Goal: Task Accomplishment & Management: Use online tool/utility

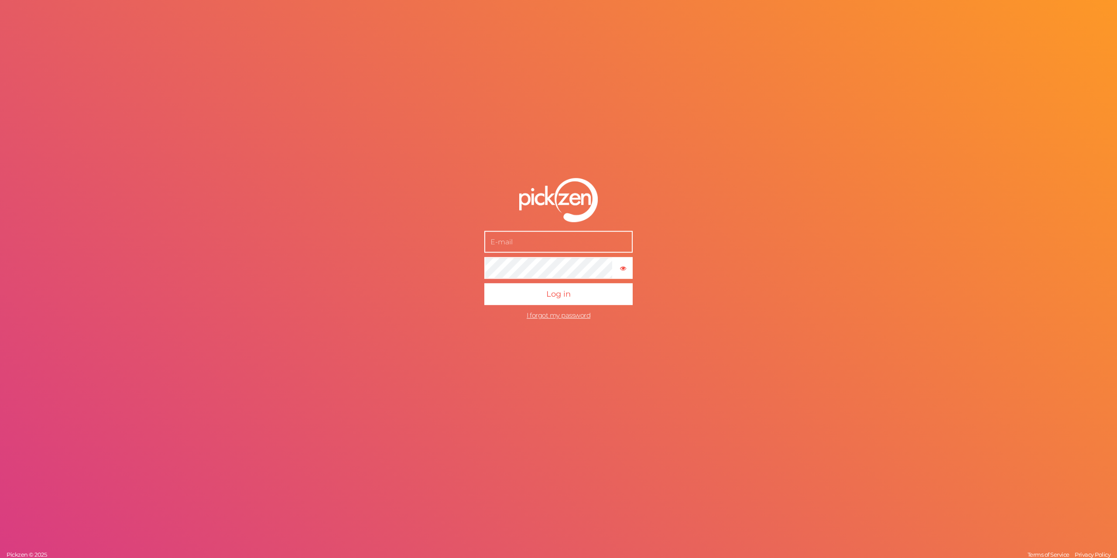
click at [524, 253] on form "× Show password Log in I forgot my password" at bounding box center [558, 251] width 218 height 181
click at [523, 248] on input "text" at bounding box center [558, 242] width 148 height 22
type input "[EMAIL_ADDRESS][DOMAIN_NAME]"
click at [574, 301] on button "Log in" at bounding box center [558, 295] width 148 height 22
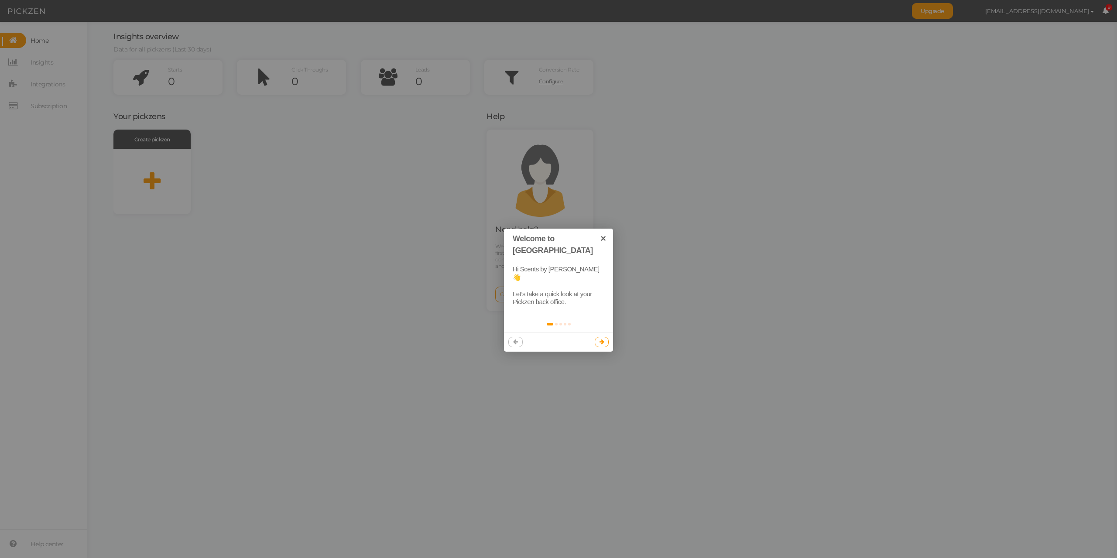
click at [600, 339] on icon at bounding box center [601, 342] width 5 height 6
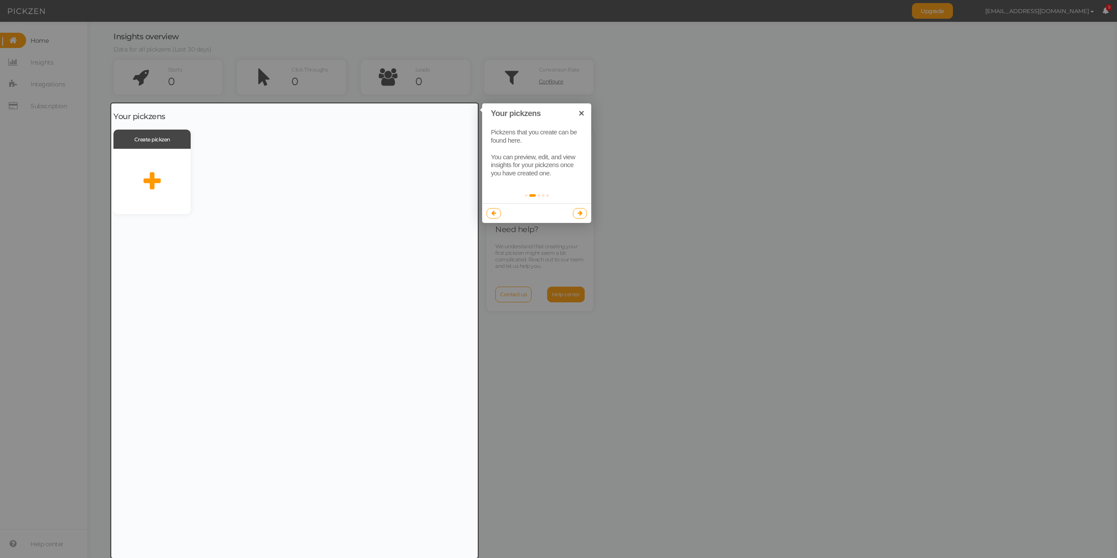
click at [150, 181] on div at bounding box center [294, 330] width 366 height 455
click at [155, 140] on div at bounding box center [294, 330] width 366 height 455
click at [583, 212] on link at bounding box center [580, 213] width 14 height 10
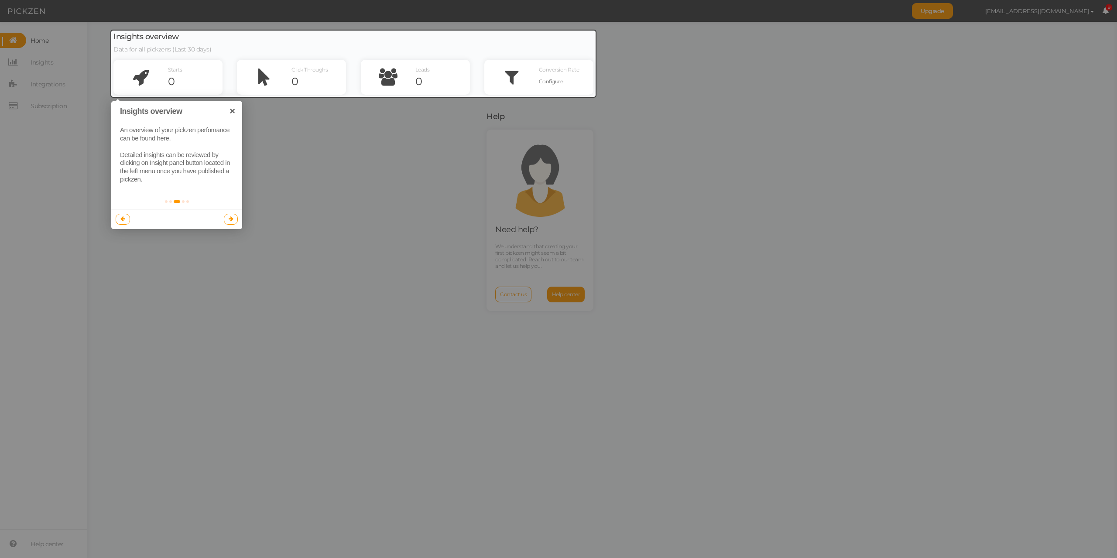
click at [233, 222] on link at bounding box center [231, 219] width 14 height 10
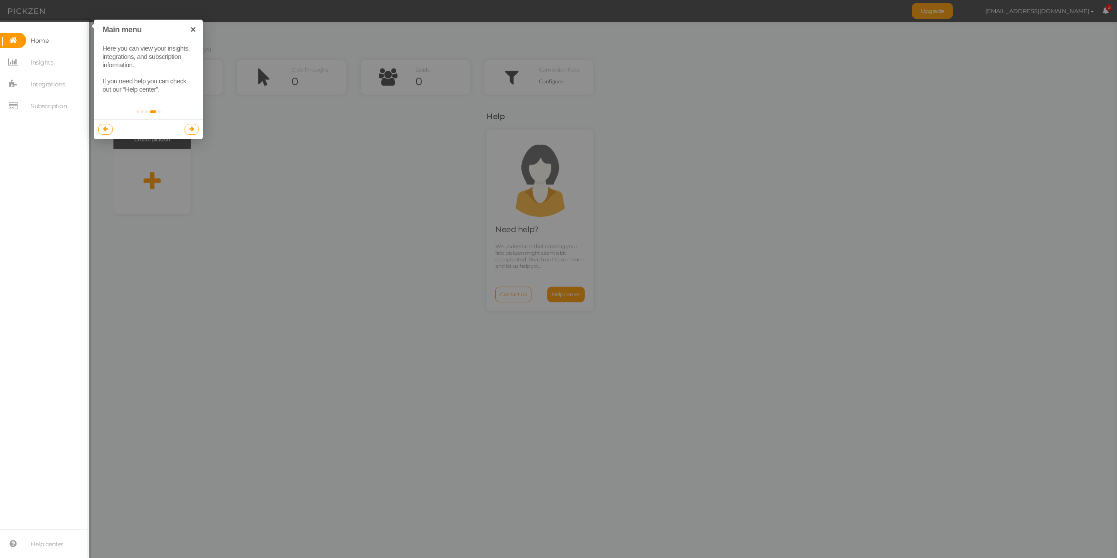
click at [193, 130] on icon at bounding box center [191, 129] width 5 height 6
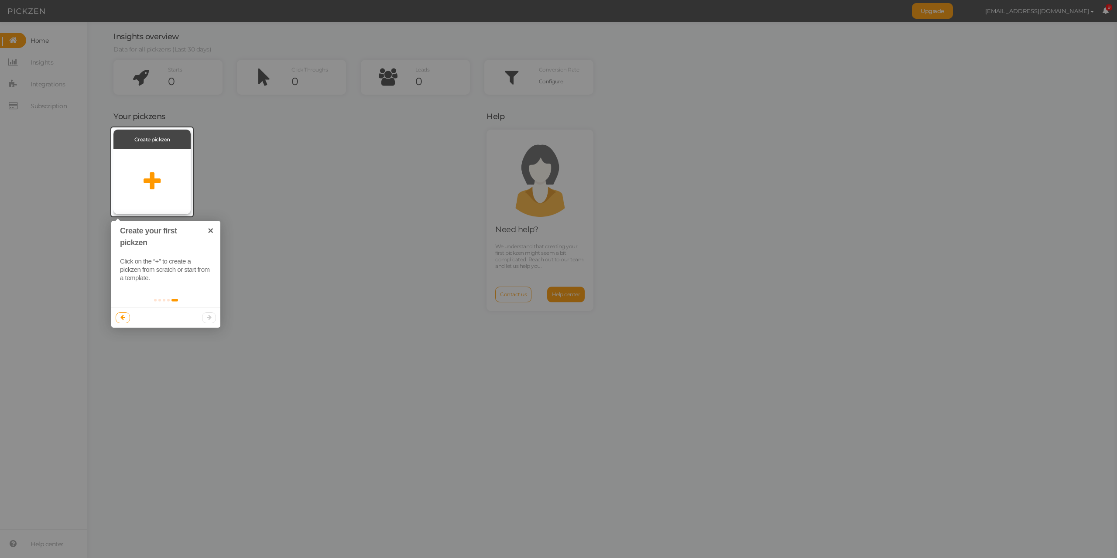
click at [154, 183] on icon at bounding box center [152, 182] width 17 height 22
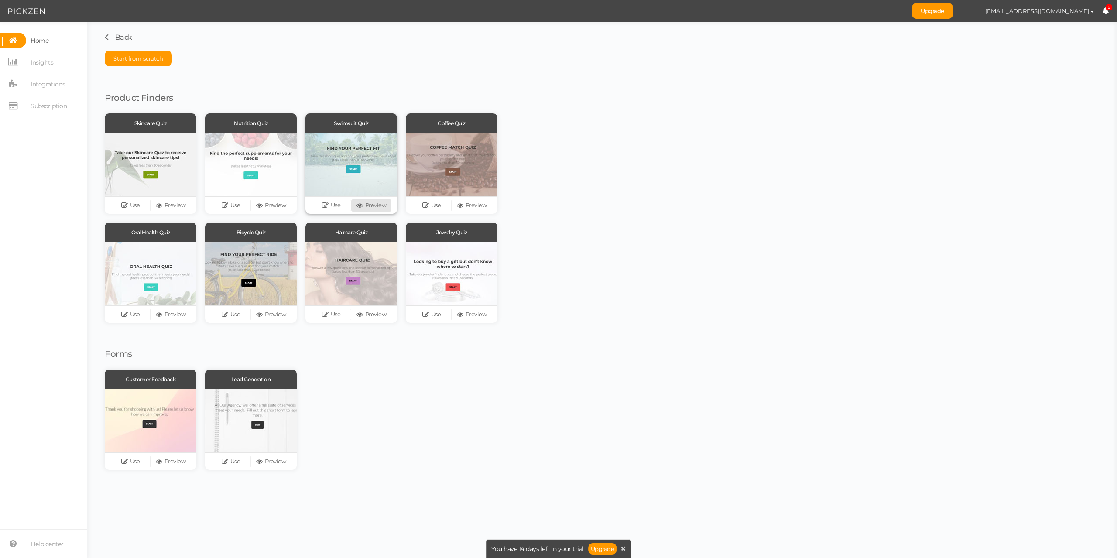
click at [371, 204] on link "Preview" at bounding box center [371, 205] width 40 height 12
click at [173, 204] on link "Preview" at bounding box center [170, 205] width 40 height 12
click at [172, 133] on div at bounding box center [151, 165] width 92 height 64
click at [167, 207] on link "Preview" at bounding box center [170, 205] width 40 height 12
click at [269, 205] on link "Preview" at bounding box center [271, 205] width 40 height 12
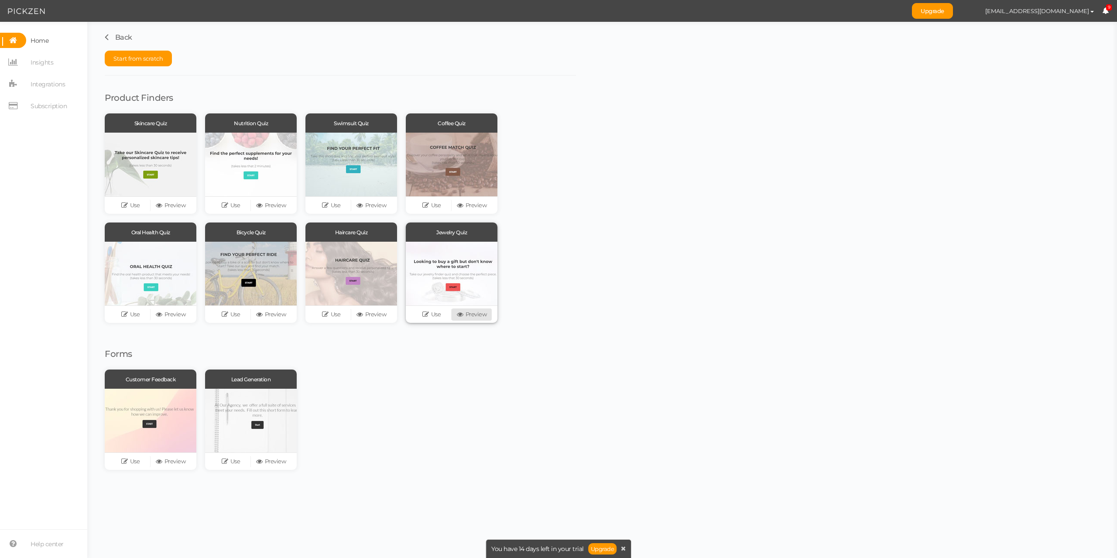
click at [476, 315] on link "Preview" at bounding box center [471, 314] width 40 height 12
click at [468, 207] on link "Preview" at bounding box center [471, 205] width 40 height 12
click at [106, 38] on icon at bounding box center [107, 36] width 4 height 10
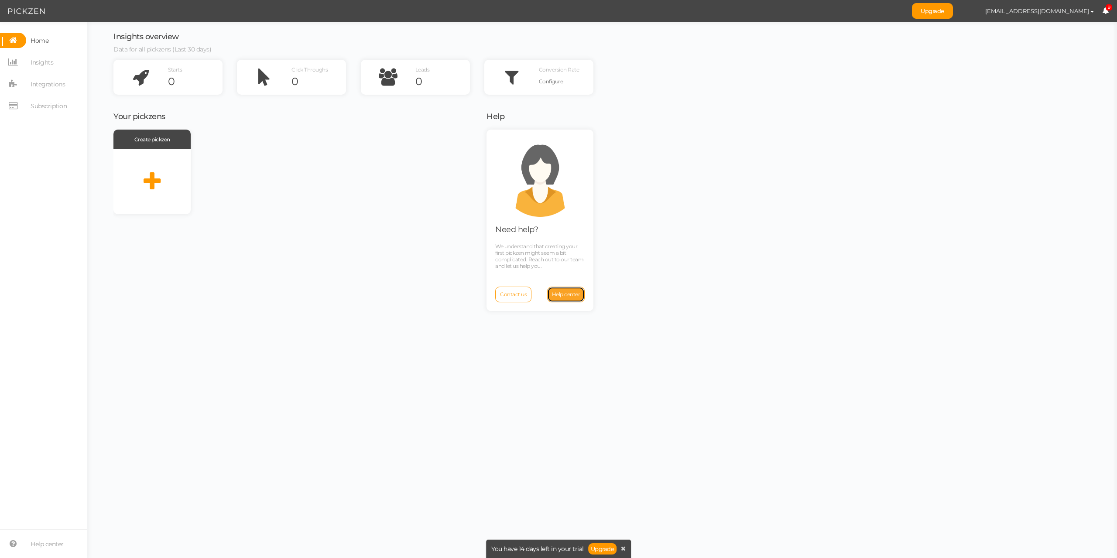
click at [568, 293] on span "Help center" at bounding box center [566, 294] width 28 height 7
click at [1057, 13] on span "[EMAIL_ADDRESS][DOMAIN_NAME]" at bounding box center [1037, 10] width 104 height 7
click at [44, 44] on span "Home" at bounding box center [40, 41] width 18 height 14
click at [149, 182] on icon at bounding box center [152, 182] width 17 height 22
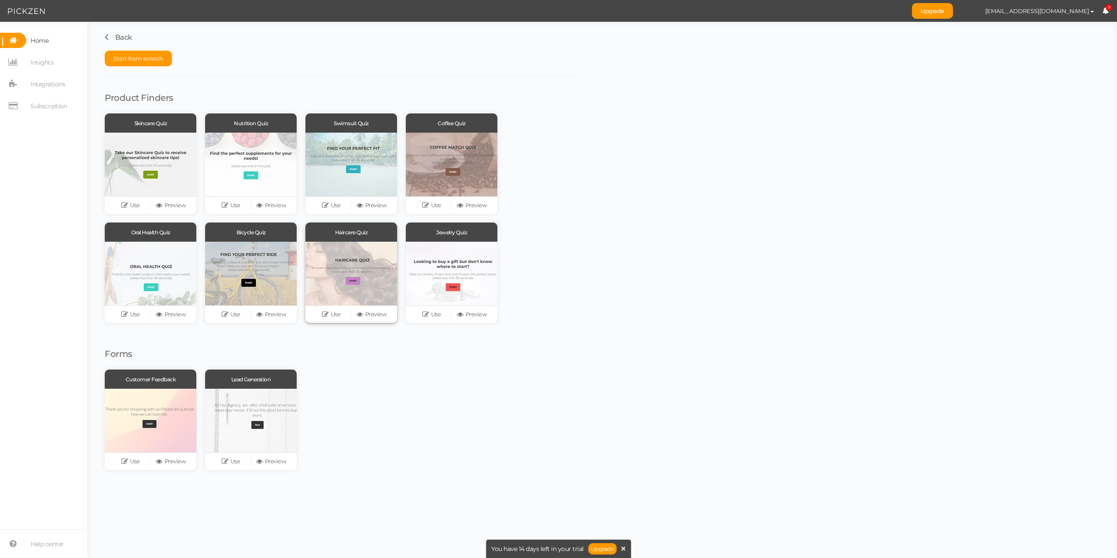
click at [353, 234] on div "Haircare Quiz" at bounding box center [351, 231] width 92 height 19
click at [378, 315] on link "Preview" at bounding box center [371, 314] width 40 height 12
